Goal: Task Accomplishment & Management: Use online tool/utility

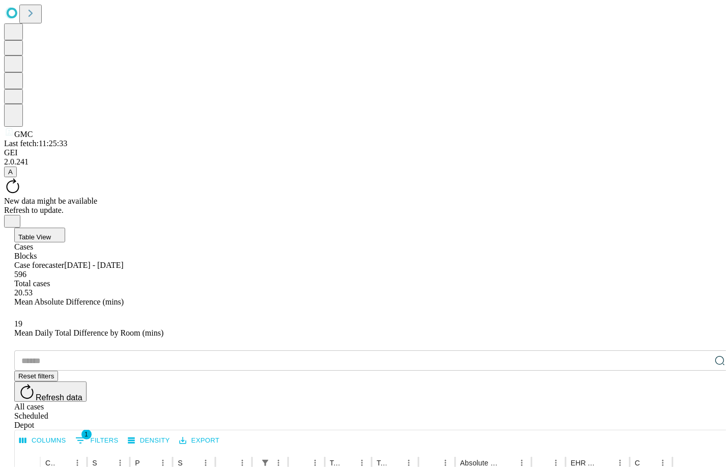
click at [129, 350] on input "text" at bounding box center [362, 360] width 696 height 20
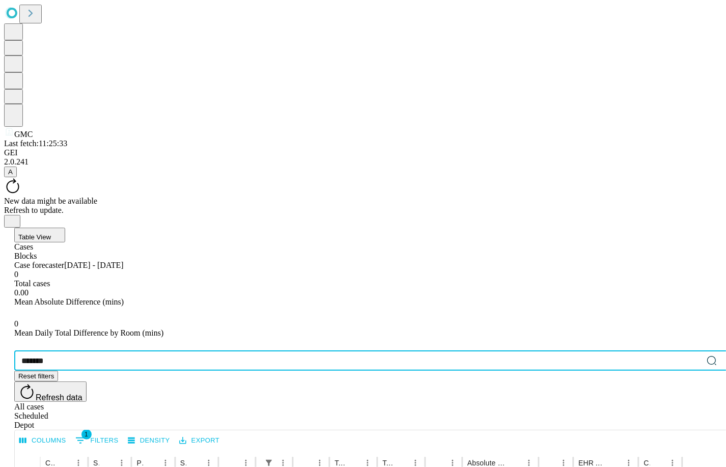
click at [105, 350] on input "*******" at bounding box center [358, 360] width 688 height 20
click at [13, 176] on span "A" at bounding box center [10, 172] width 5 height 8
type input "*******"
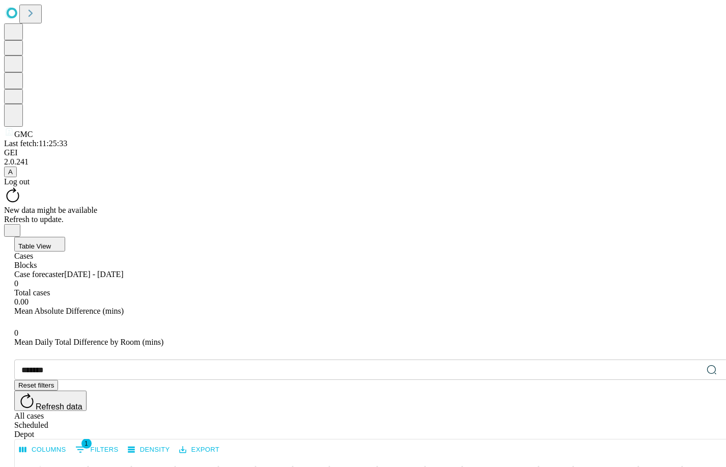
click at [52, 186] on div "Log out" at bounding box center [363, 181] width 718 height 9
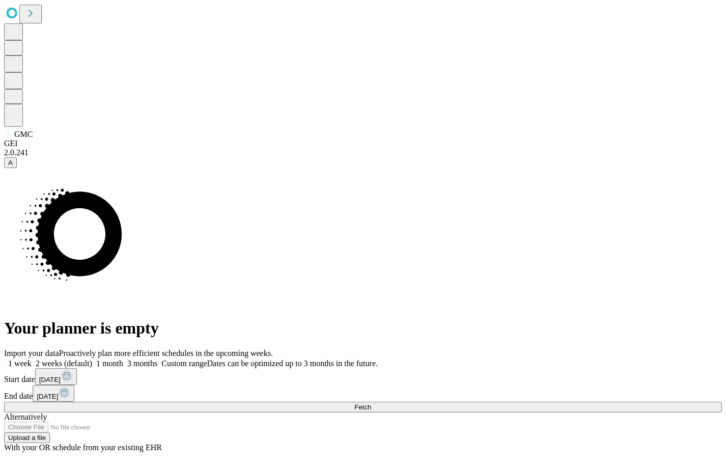
click at [630, 349] on div "Import your data Proactively plan more efficient schedules in the upcoming week…" at bounding box center [363, 400] width 718 height 103
click at [626, 402] on button "Fetch" at bounding box center [363, 407] width 718 height 11
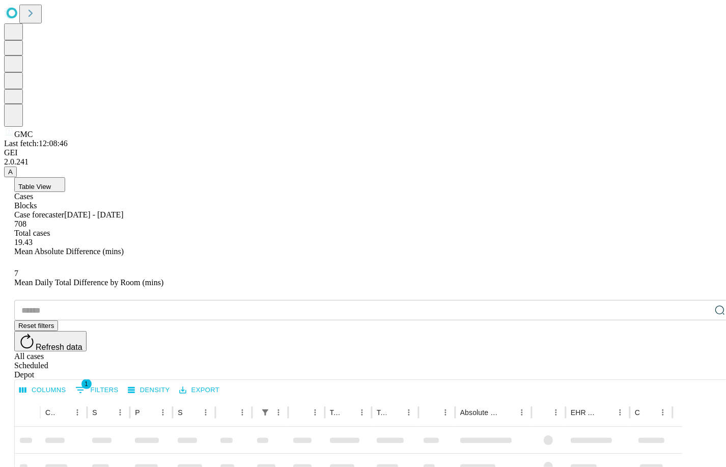
click at [113, 300] on input "text" at bounding box center [362, 310] width 696 height 20
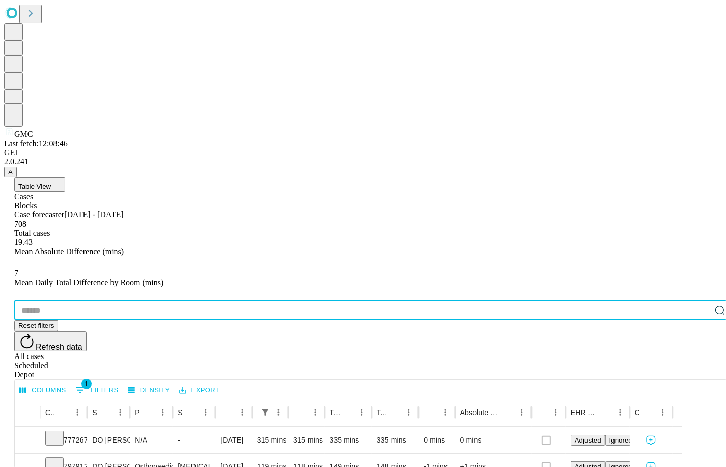
paste input "*******"
type input "*******"
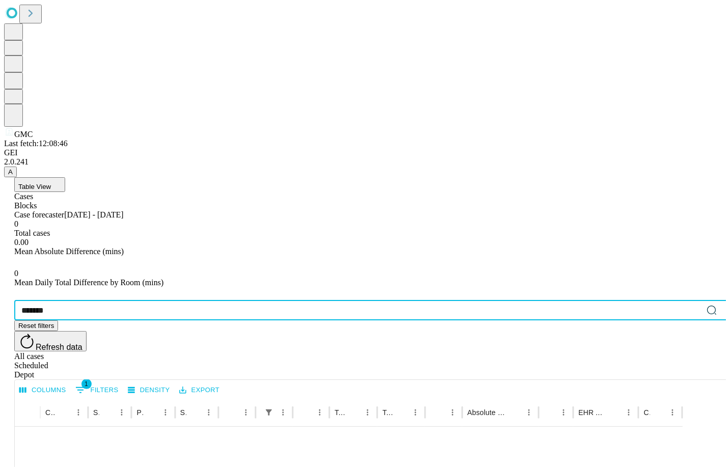
click at [112, 300] on input "*******" at bounding box center [358, 310] width 688 height 20
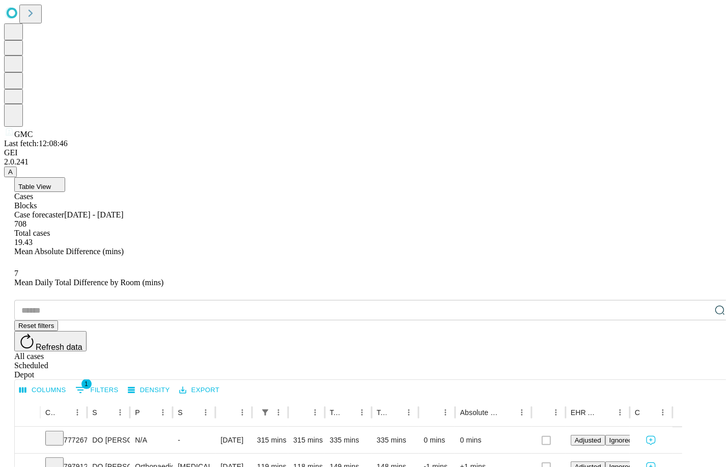
drag, startPoint x: 607, startPoint y: 145, endPoint x: 221, endPoint y: 173, distance: 386.8
click at [607, 352] on div "All cases" at bounding box center [373, 356] width 718 height 9
click at [155, 300] on div "​ Reset filters Refresh data All cases Scheduled Depot" at bounding box center [373, 339] width 718 height 79
click at [155, 300] on input "text" at bounding box center [362, 310] width 696 height 20
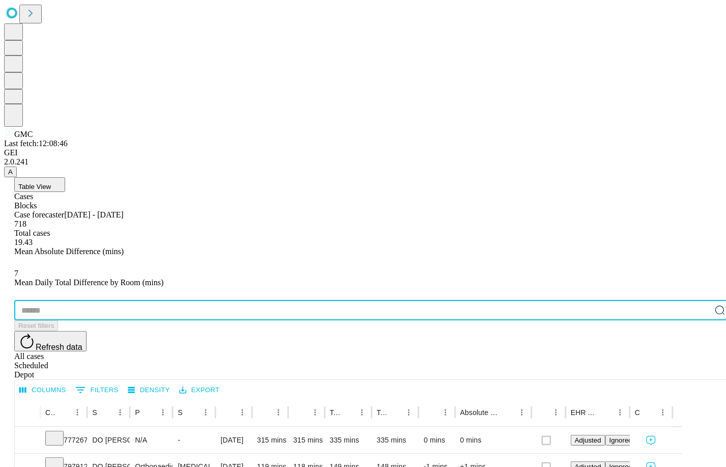
paste input "*******"
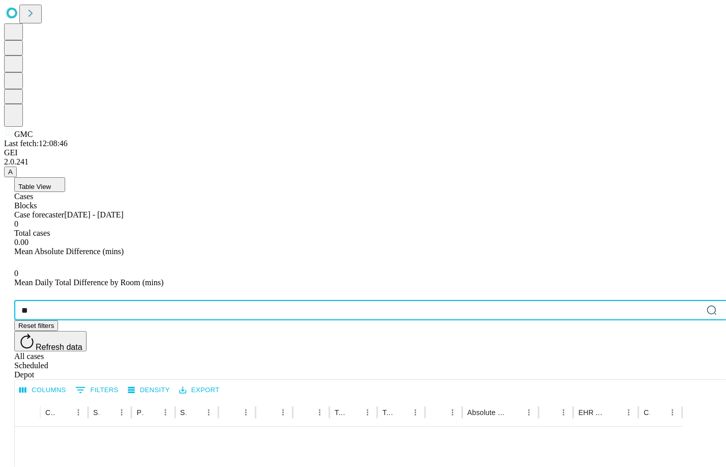
type input "*"
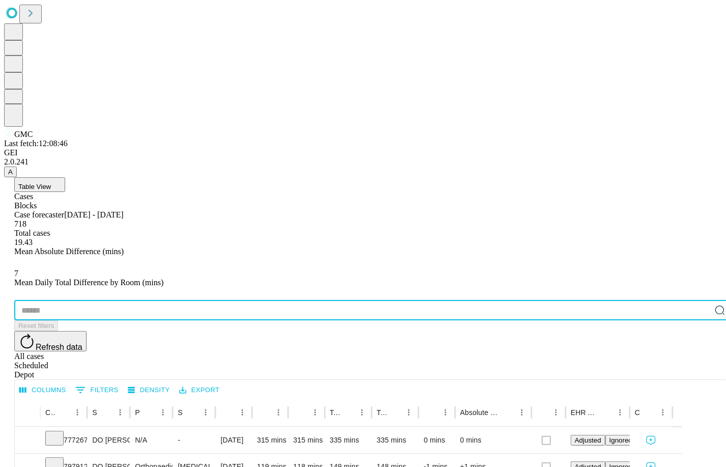
drag, startPoint x: 54, startPoint y: 140, endPoint x: 70, endPoint y: 143, distance: 15.4
click at [55, 300] on input "text" at bounding box center [362, 310] width 696 height 20
click at [40, 427] on div at bounding box center [27, 440] width 25 height 26
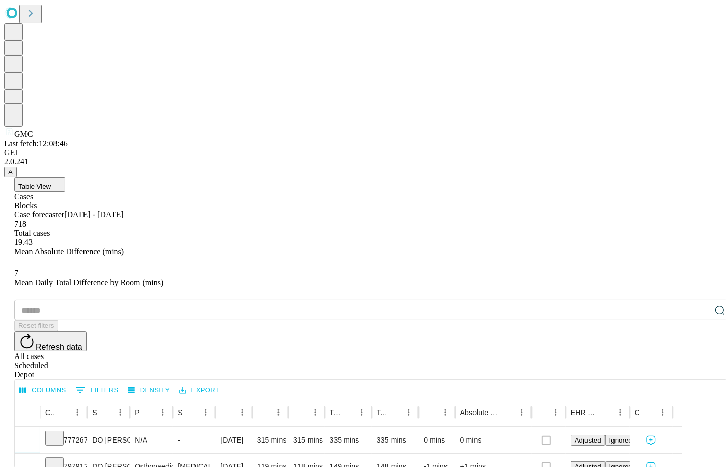
click at [33, 434] on icon "Expand" at bounding box center [27, 439] width 10 height 10
click at [30, 439] on icon "Collapse" at bounding box center [27, 440] width 5 height 3
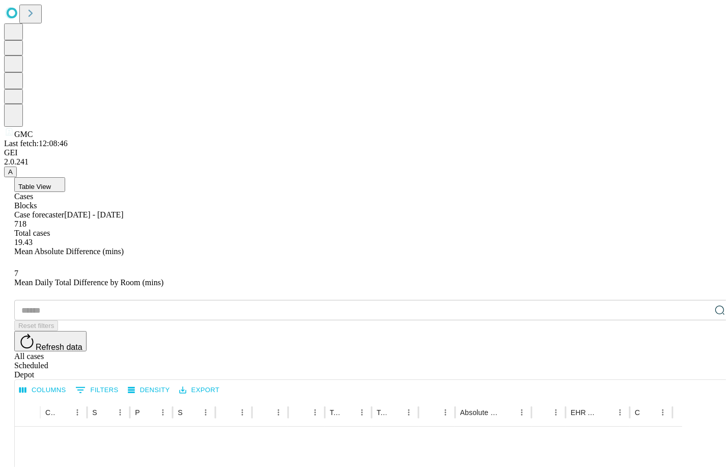
scroll to position [89, 0]
drag, startPoint x: 55, startPoint y: 342, endPoint x: 57, endPoint y: 328, distance: 13.8
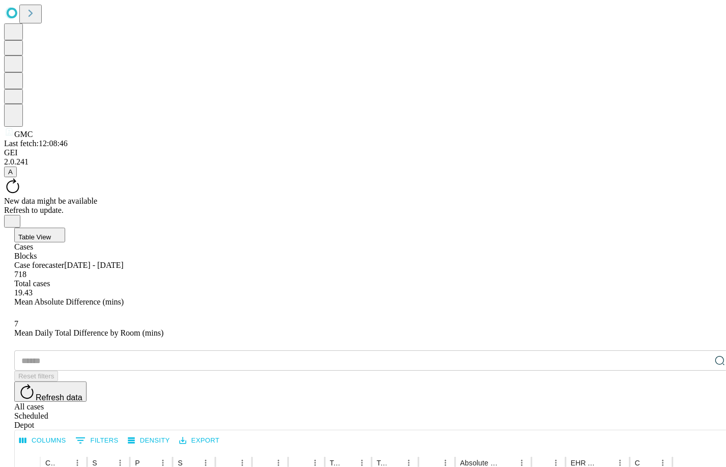
scroll to position [164, 0]
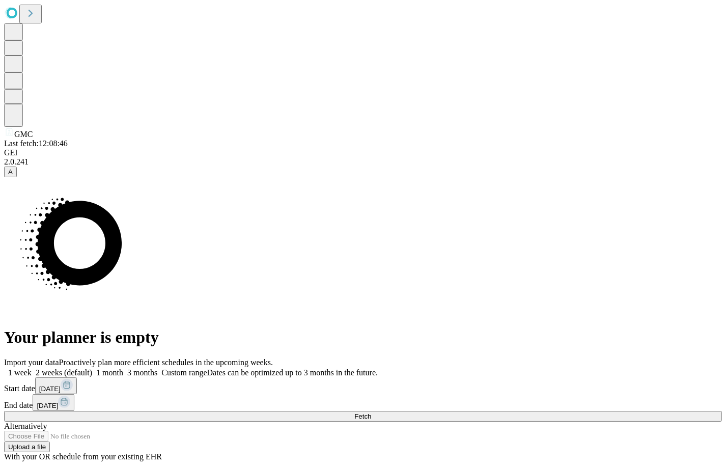
click at [77, 377] on button "[DATE]" at bounding box center [56, 385] width 42 height 17
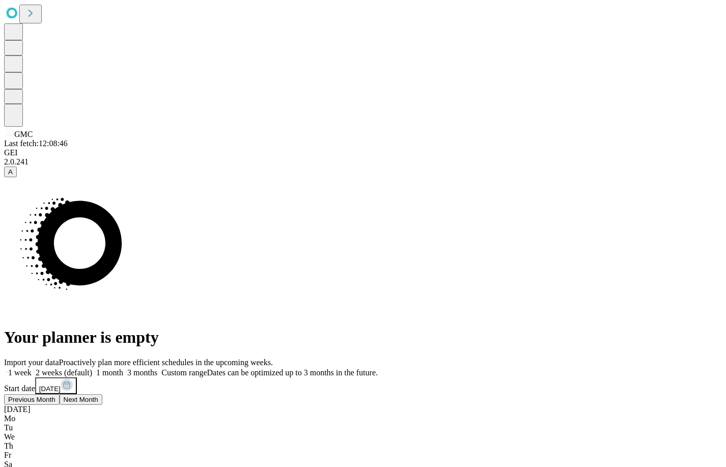
click at [60, 394] on button "Previous Month" at bounding box center [31, 399] width 55 height 11
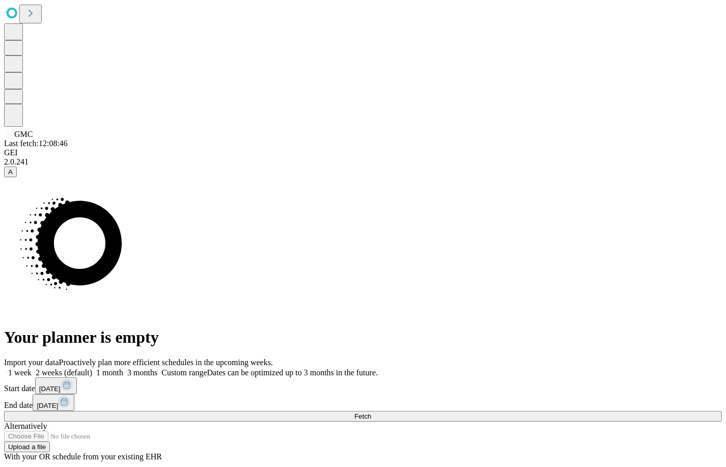
click at [618, 411] on button "Fetch" at bounding box center [363, 416] width 718 height 11
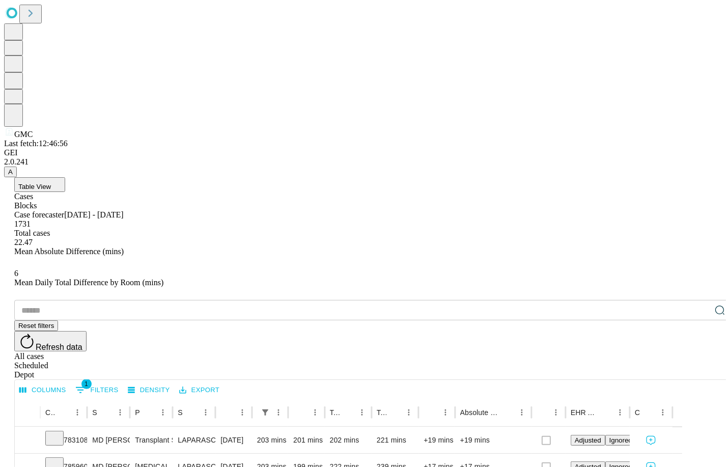
click at [100, 300] on input "text" at bounding box center [362, 310] width 696 height 20
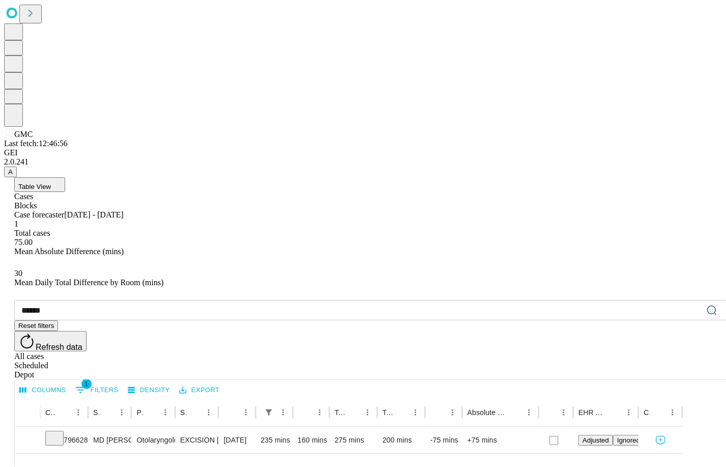
click at [606, 352] on div "All cases" at bounding box center [373, 356] width 718 height 9
click at [33, 434] on icon "Expand" at bounding box center [27, 439] width 10 height 10
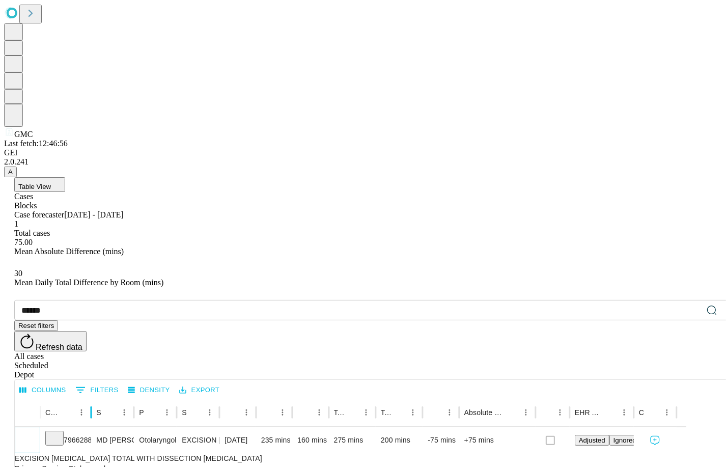
drag, startPoint x: 119, startPoint y: 212, endPoint x: 136, endPoint y: 212, distance: 17.8
click at [94, 398] on div at bounding box center [91, 412] width 5 height 29
click at [32, 14] on icon at bounding box center [30, 13] width 14 height 14
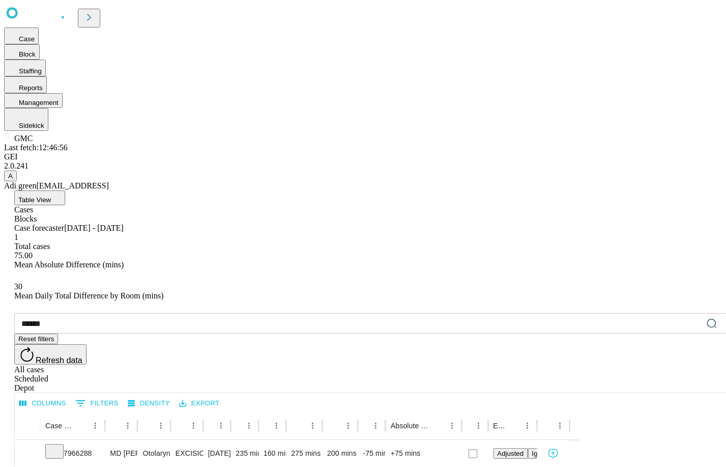
click at [96, 15] on icon at bounding box center [89, 17] width 14 height 14
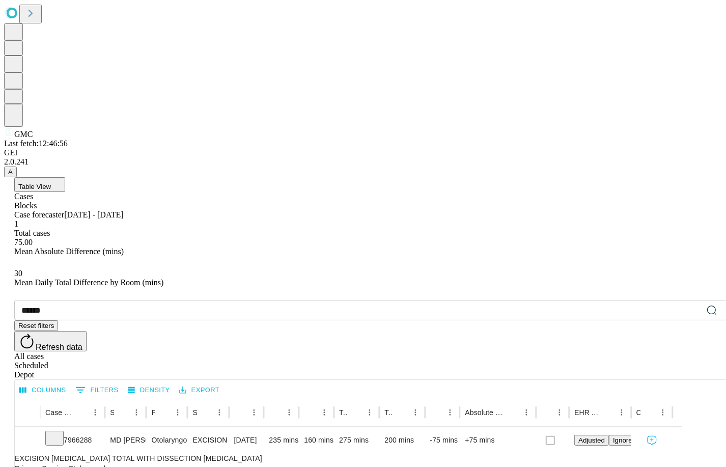
click at [703, 370] on div "Depot" at bounding box center [373, 374] width 718 height 9
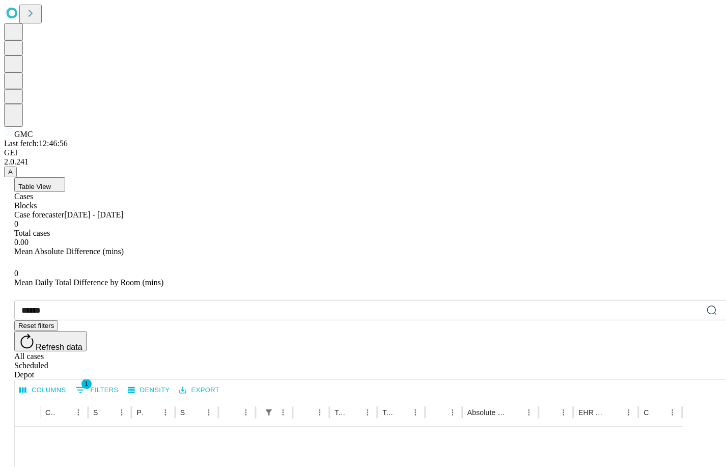
click at [103, 300] on input "******" at bounding box center [358, 310] width 688 height 20
click at [607, 352] on div "All cases" at bounding box center [373, 356] width 718 height 9
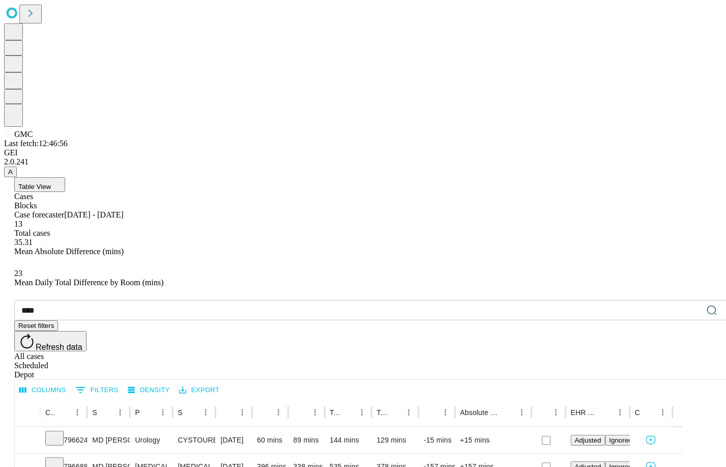
click at [127, 300] on input "****" at bounding box center [358, 310] width 688 height 20
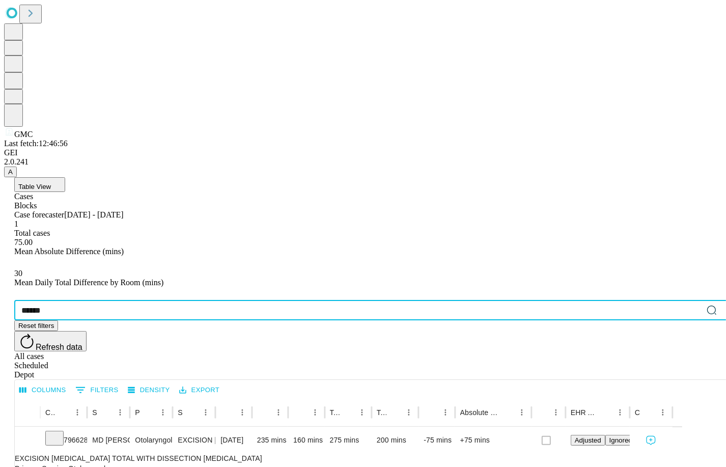
type input "******"
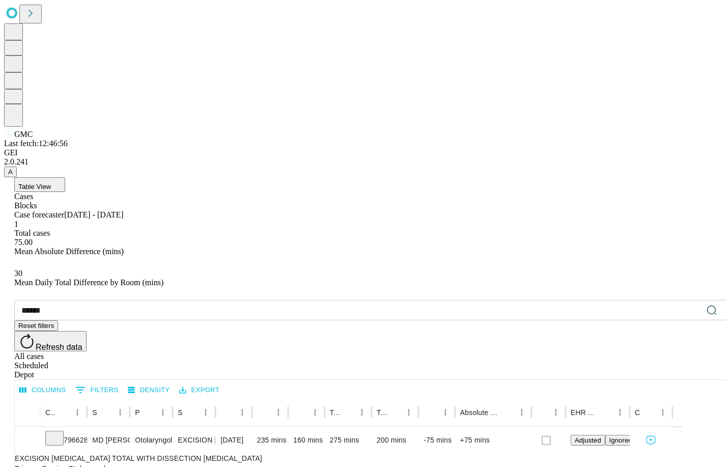
click at [33, 16] on icon at bounding box center [31, 13] width 4 height 7
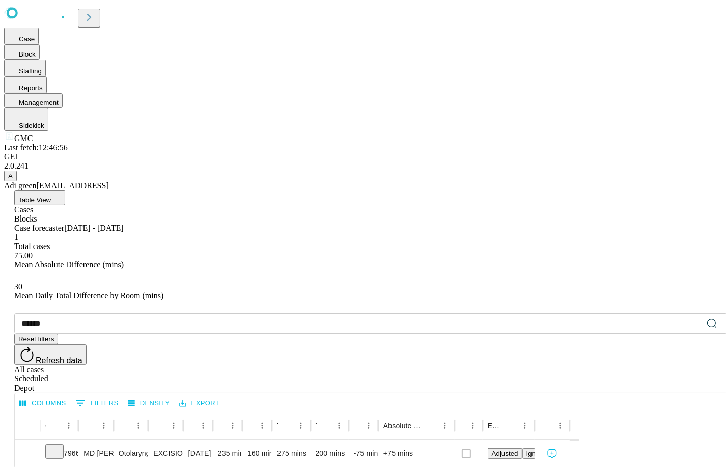
click at [96, 16] on icon at bounding box center [89, 17] width 14 height 14
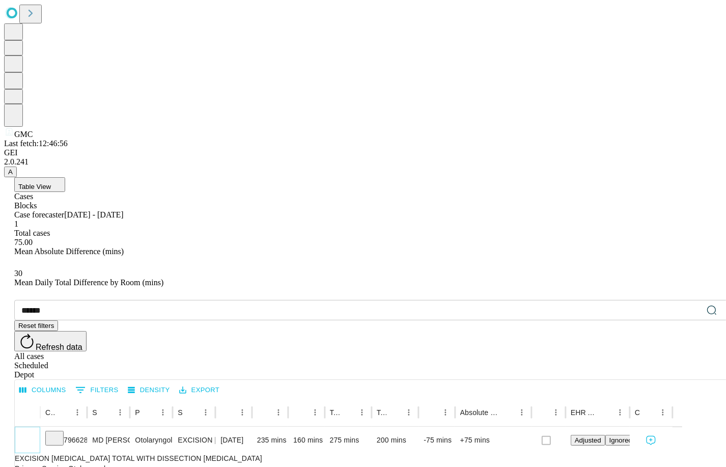
click at [33, 435] on icon "Collapse" at bounding box center [27, 440] width 10 height 10
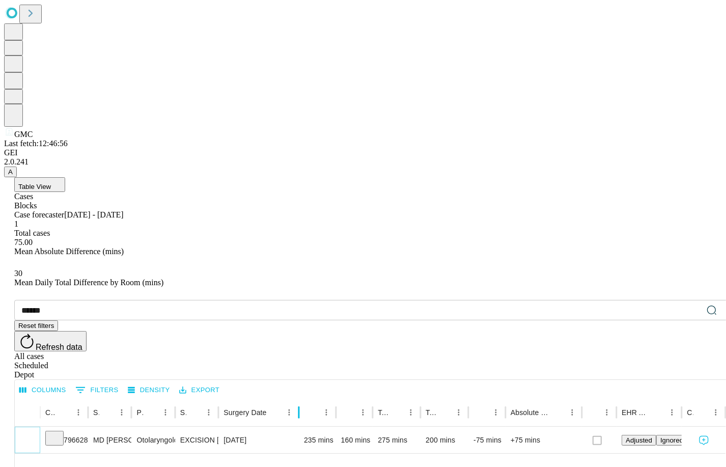
drag, startPoint x: 290, startPoint y: 204, endPoint x: 333, endPoint y: 203, distance: 43.8
click at [301, 398] on div at bounding box center [298, 412] width 5 height 29
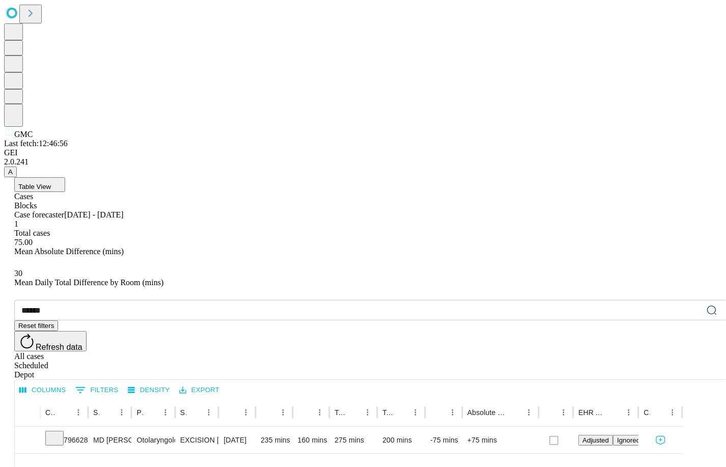
drag, startPoint x: 190, startPoint y: 150, endPoint x: 269, endPoint y: 194, distance: 90.3
click at [717, 305] on icon at bounding box center [721, 309] width 8 height 8
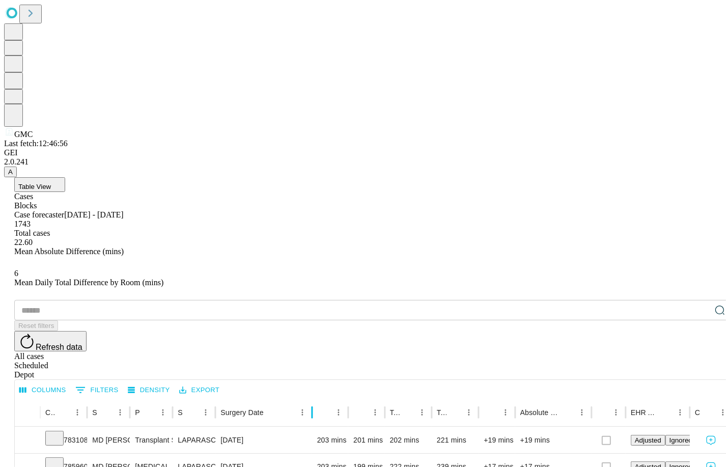
drag, startPoint x: 285, startPoint y: 202, endPoint x: 348, endPoint y: 203, distance: 63.6
click at [315, 398] on div at bounding box center [311, 412] width 5 height 29
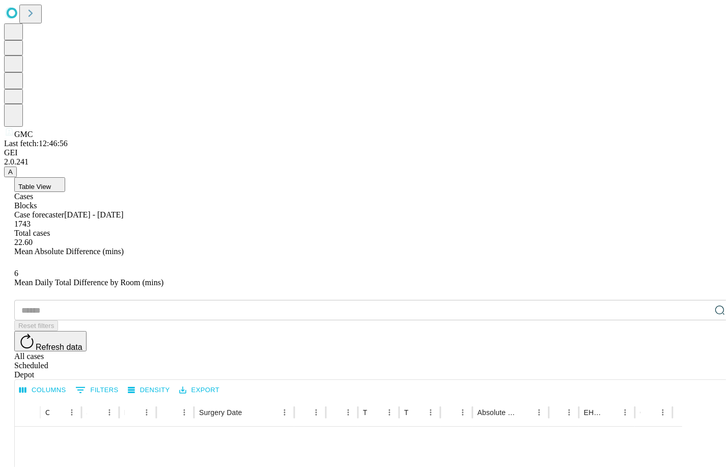
scroll to position [979, 0]
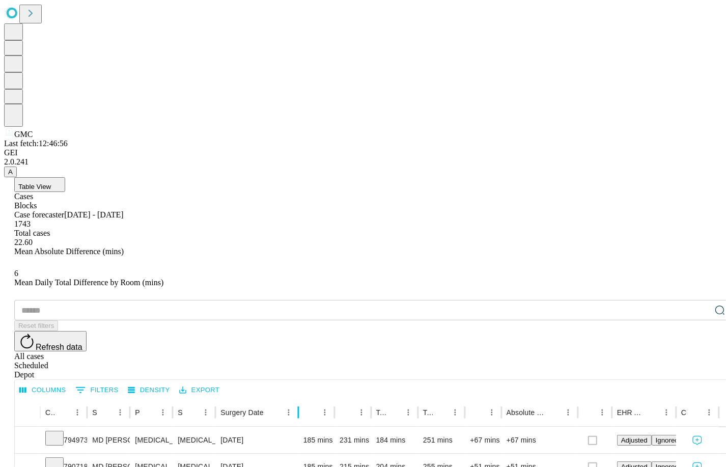
drag, startPoint x: 283, startPoint y: 201, endPoint x: 331, endPoint y: 203, distance: 47.9
click at [301, 398] on div at bounding box center [298, 412] width 5 height 29
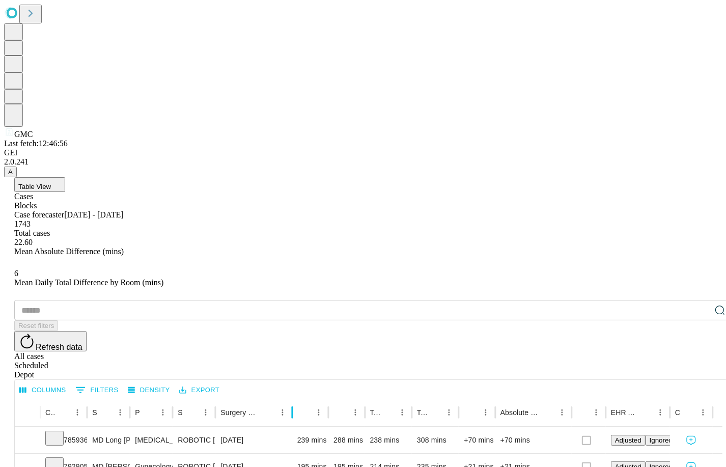
drag, startPoint x: 285, startPoint y: 205, endPoint x: 326, endPoint y: 205, distance: 41.2
click at [295, 398] on div at bounding box center [292, 412] width 5 height 29
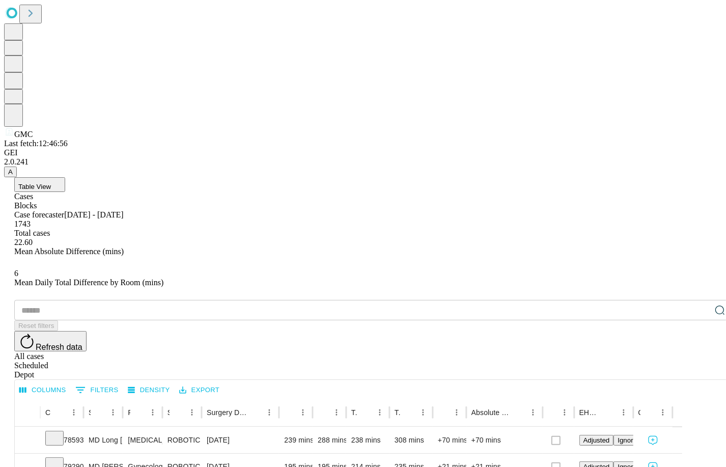
click at [132, 300] on input "text" at bounding box center [362, 310] width 696 height 20
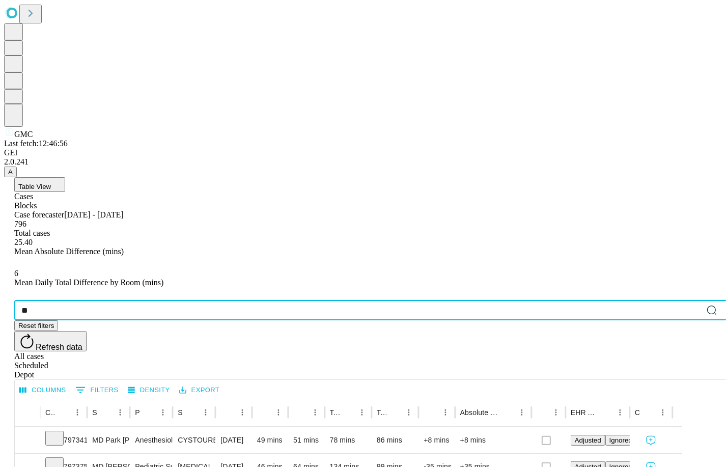
type input "**"
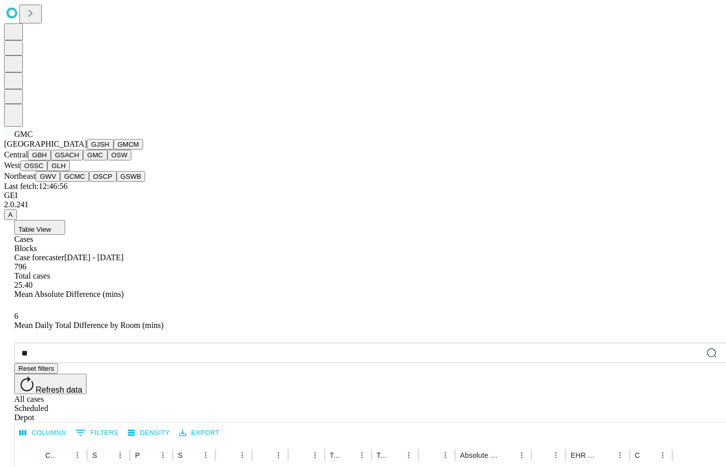
click at [48, 171] on button "OSSC" at bounding box center [33, 165] width 27 height 11
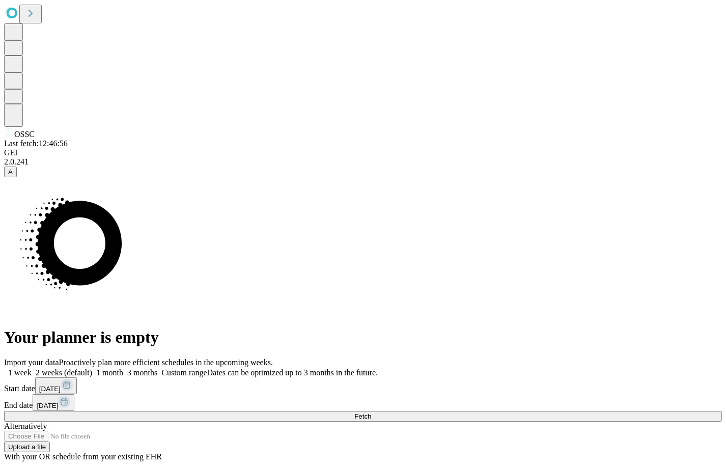
click at [77, 377] on button "[DATE]" at bounding box center [56, 385] width 42 height 17
click at [500, 358] on div "Import your data Proactively plan more efficient schedules in the upcoming week…" at bounding box center [363, 409] width 718 height 103
click at [61, 385] on span "[DATE]" at bounding box center [49, 389] width 21 height 8
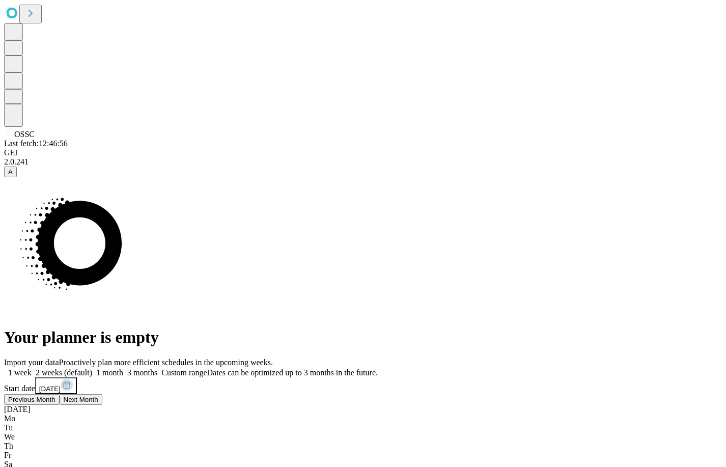
click at [60, 394] on button "Previous Month" at bounding box center [31, 399] width 55 height 11
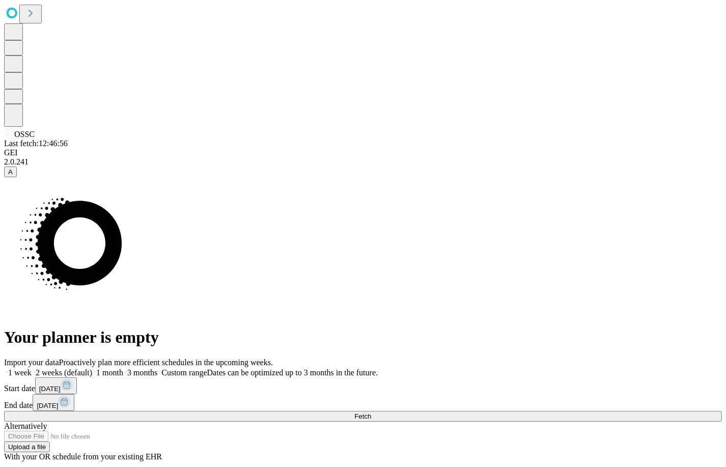
click at [571, 411] on button "Fetch" at bounding box center [363, 416] width 718 height 11
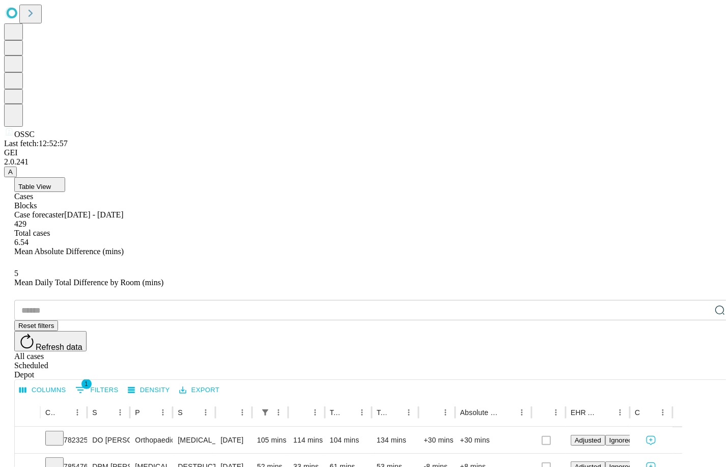
click at [158, 300] on input "text" at bounding box center [362, 310] width 696 height 20
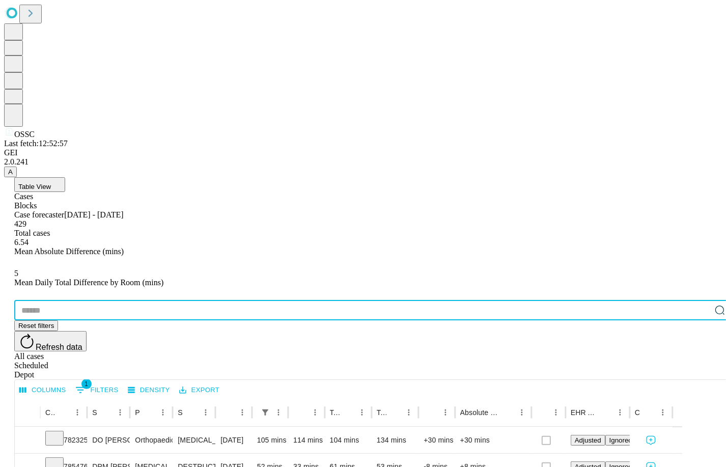
paste input "*******"
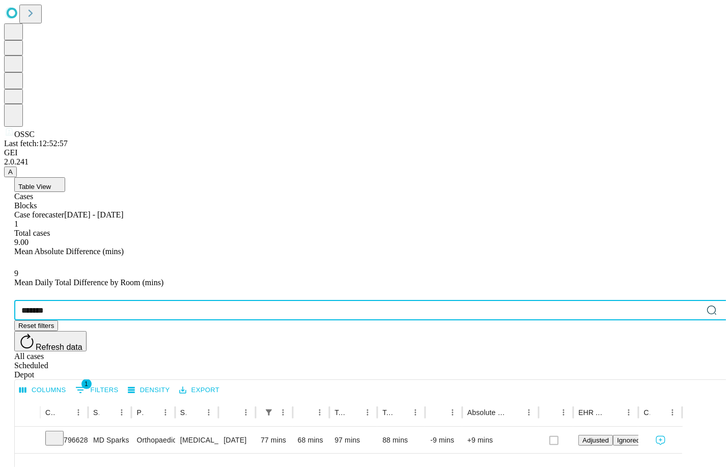
type input "*******"
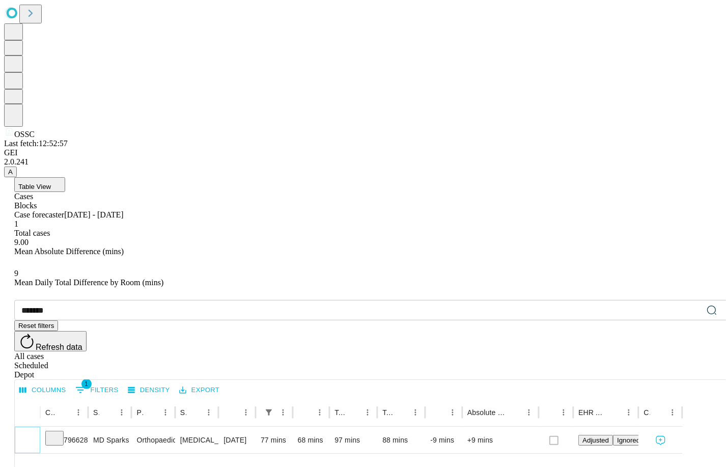
click at [33, 434] on icon "Expand" at bounding box center [27, 439] width 10 height 10
